Goal: Transaction & Acquisition: Purchase product/service

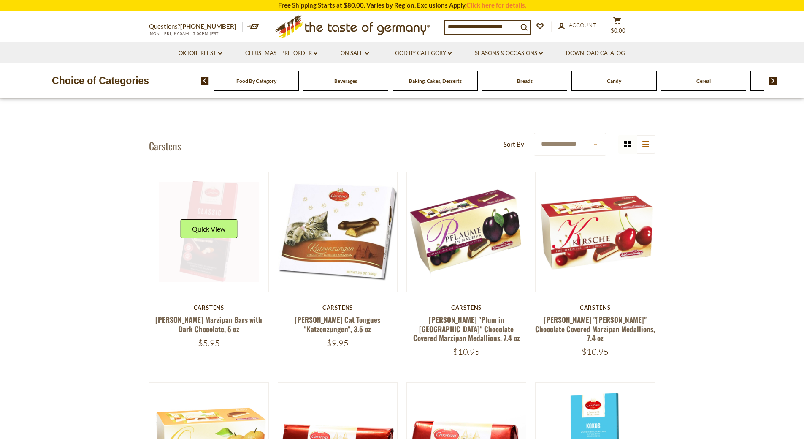
click at [213, 259] on link at bounding box center [209, 231] width 100 height 100
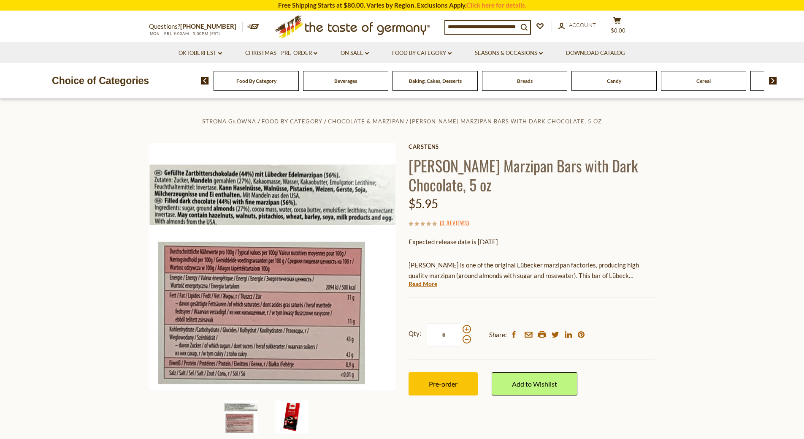
click at [298, 406] on img at bounding box center [292, 417] width 34 height 34
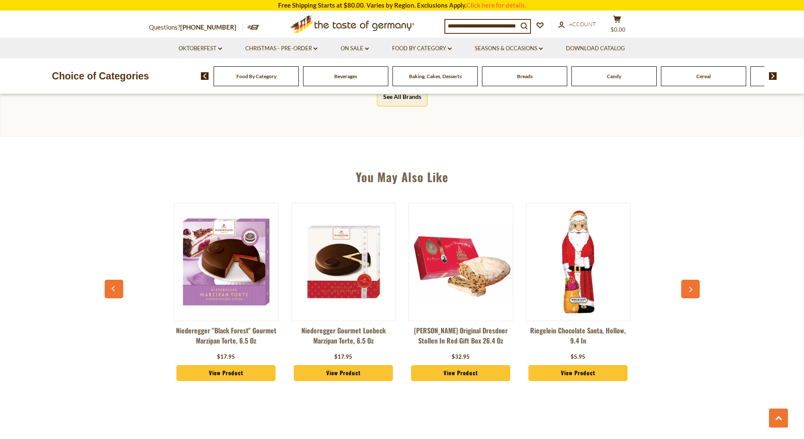
scroll to position [517, 0]
